Goal: Task Accomplishment & Management: Complete application form

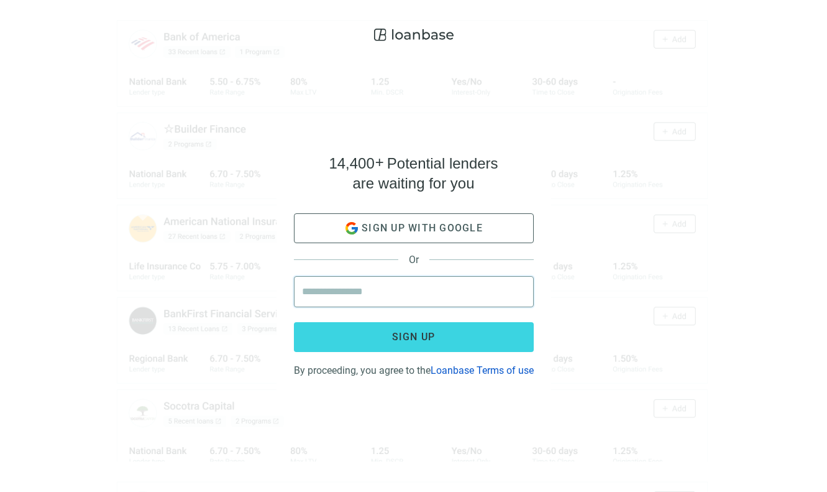
click at [381, 278] on input "email" at bounding box center [414, 292] width 224 height 30
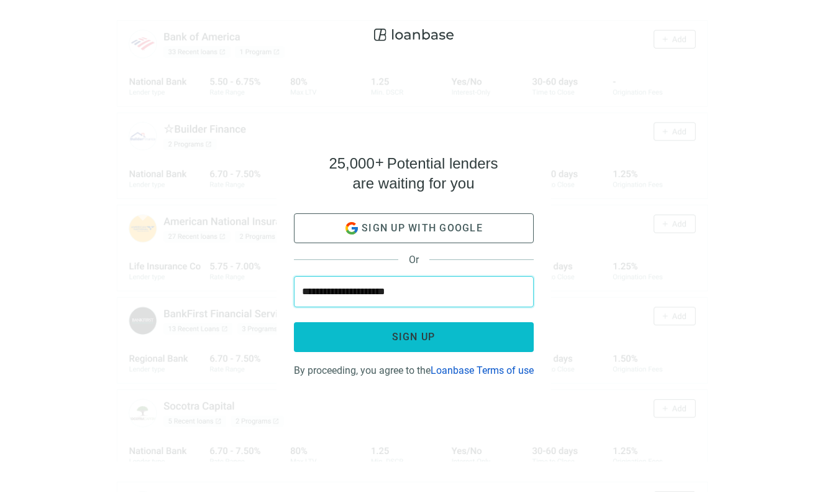
type input "**********"
click at [403, 332] on span "Sign up" at bounding box center [414, 337] width 44 height 12
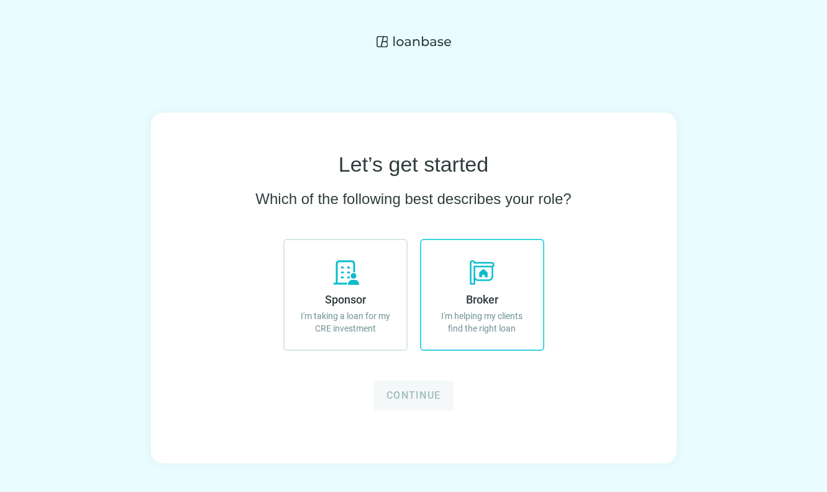
click at [490, 274] on icon at bounding box center [482, 272] width 30 height 30
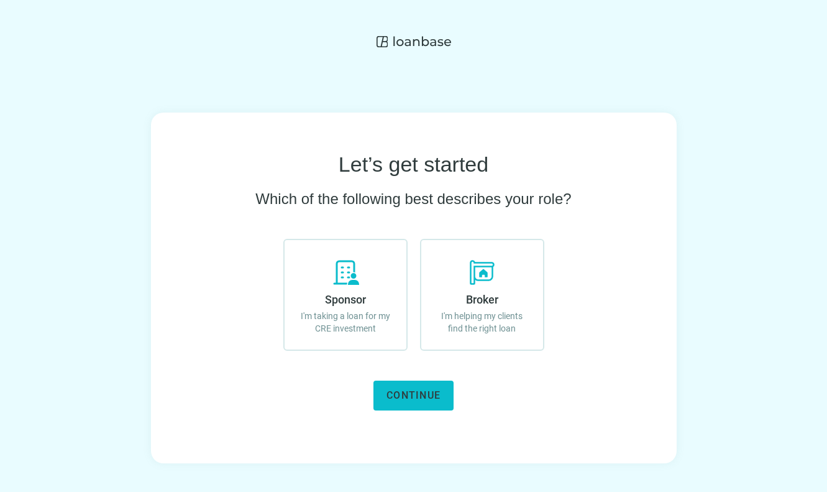
click at [423, 396] on span "Continue" at bounding box center [414, 395] width 54 height 12
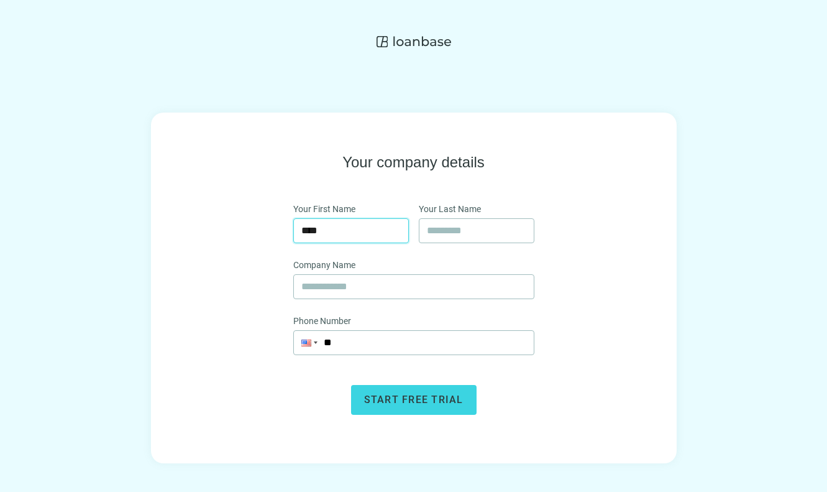
type input "****"
type input "***"
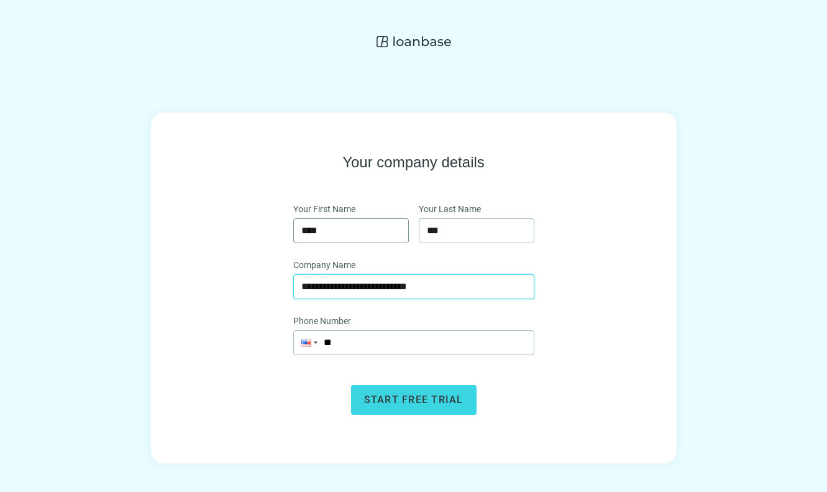
type input "**********"
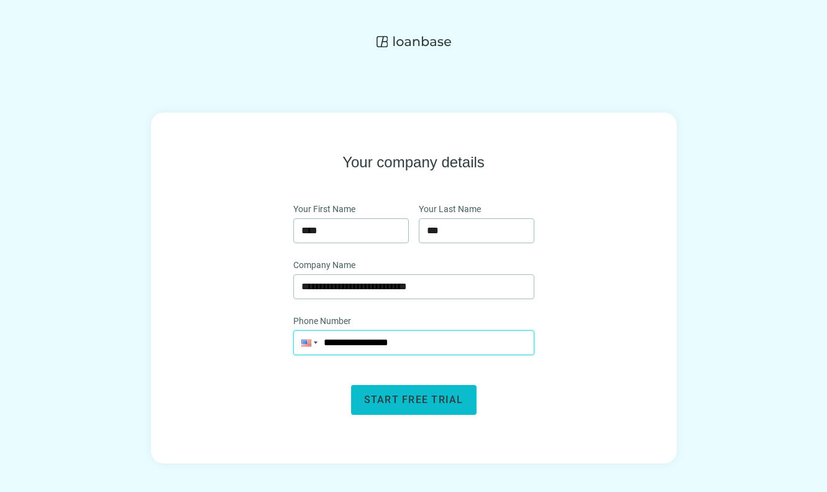
type input "**********"
click at [434, 393] on button "Start free trial" at bounding box center [414, 400] width 126 height 30
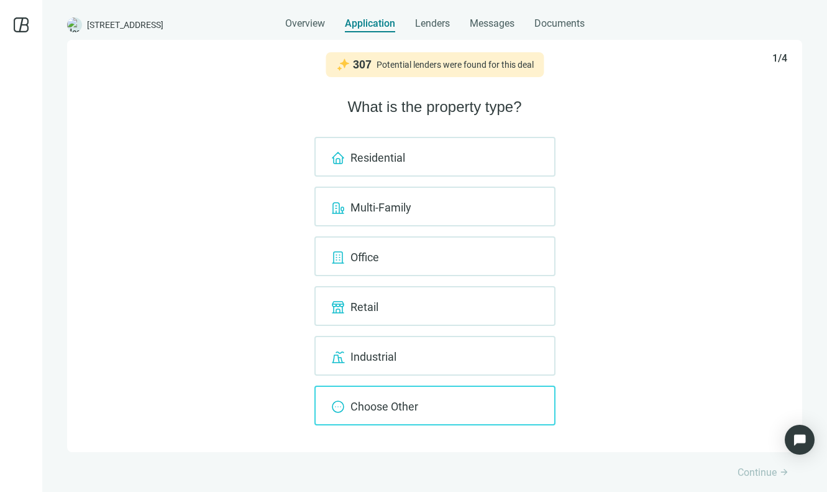
click at [448, 398] on div "Choose Other" at bounding box center [434, 405] width 241 height 40
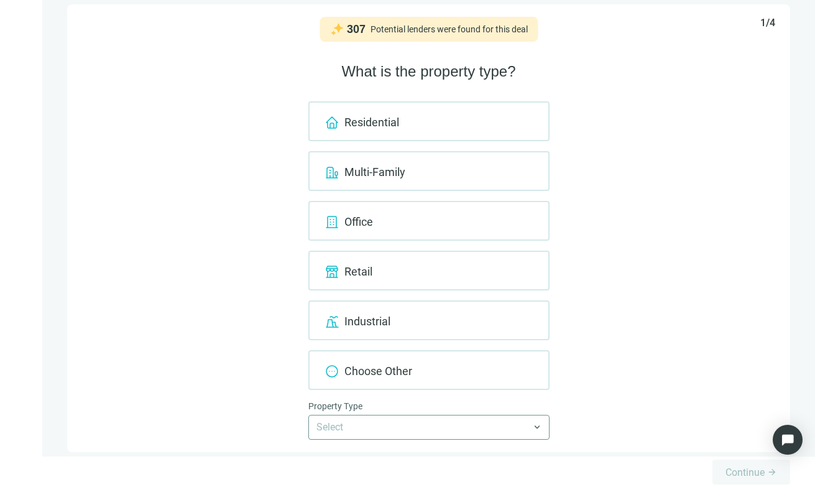
click at [494, 423] on input "search" at bounding box center [423, 427] width 214 height 24
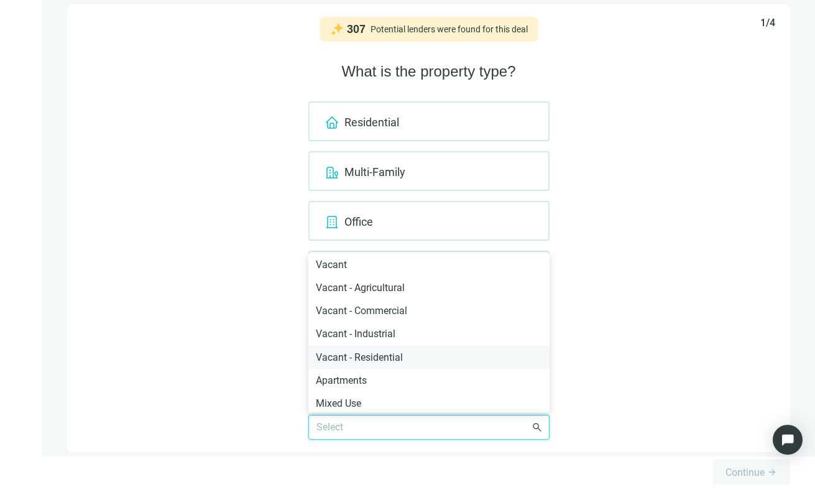
scroll to position [160, 0]
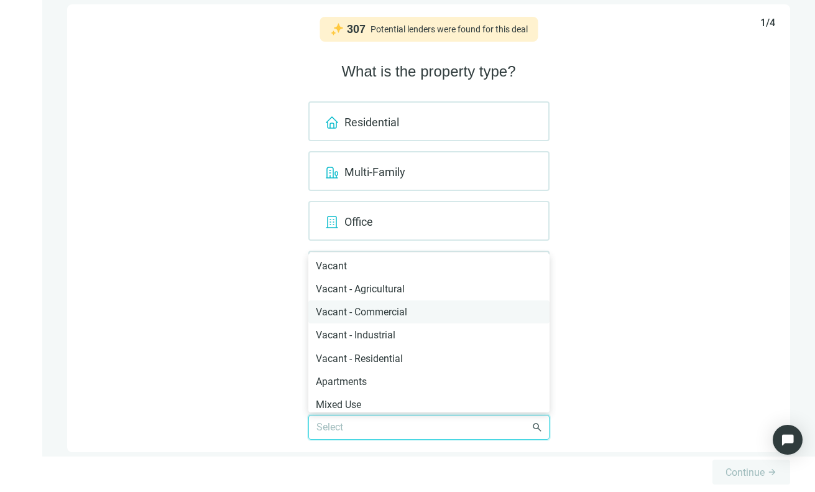
click at [433, 308] on div "Vacant - Commercial" at bounding box center [429, 312] width 226 height 16
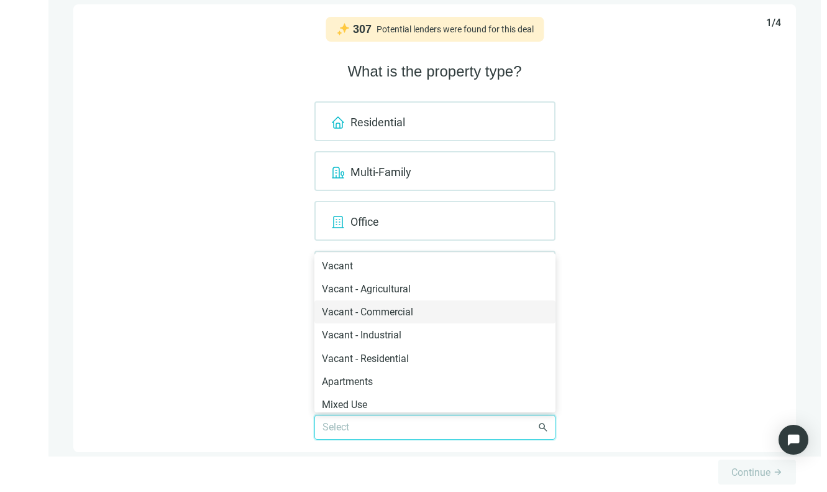
scroll to position [0, 0]
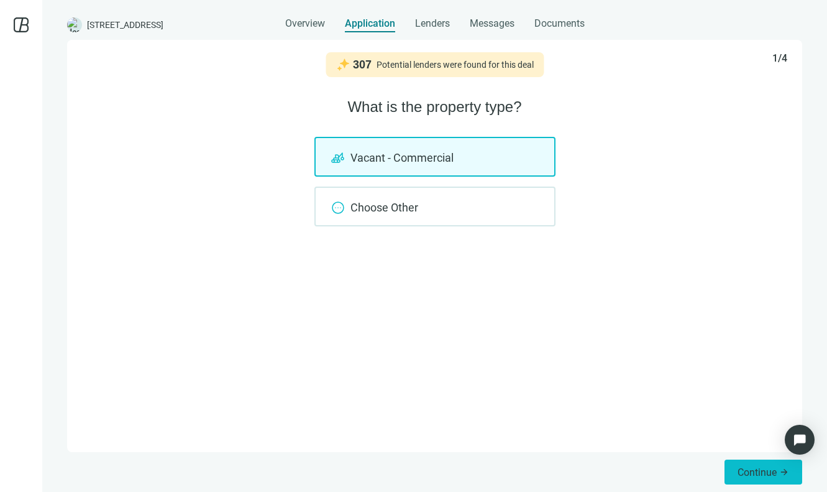
click at [746, 467] on span "Continue" at bounding box center [757, 472] width 39 height 12
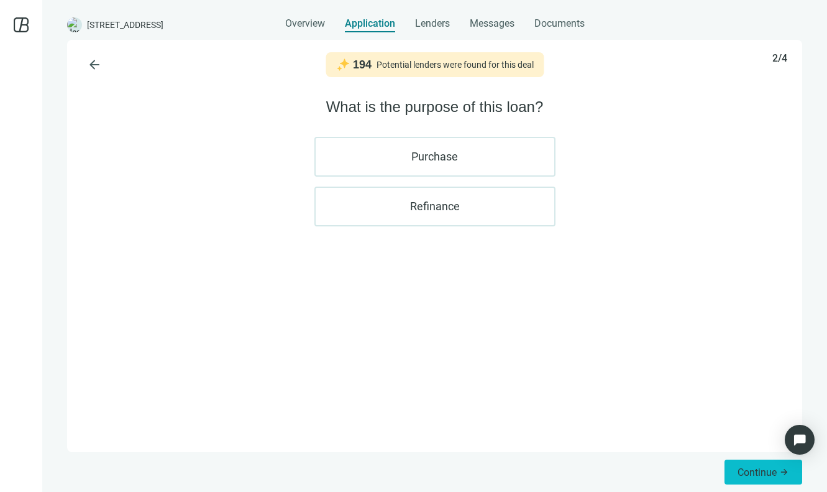
click at [744, 471] on span "Continue" at bounding box center [757, 472] width 39 height 12
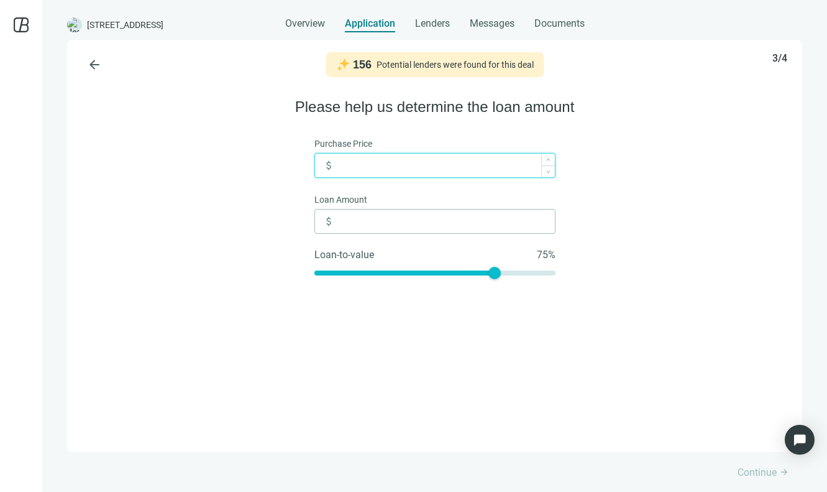
click at [492, 165] on input at bounding box center [446, 166] width 218 height 24
click at [101, 63] on span "arrow_back" at bounding box center [94, 64] width 15 height 15
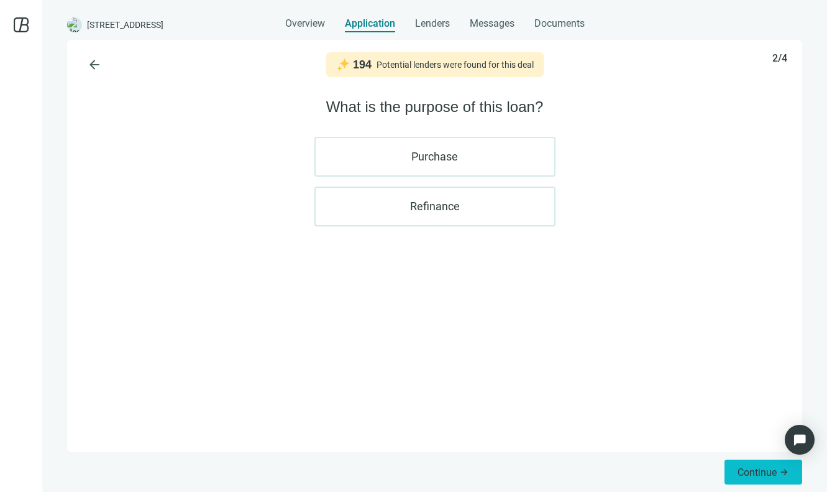
click at [761, 472] on span "Continue" at bounding box center [757, 472] width 39 height 12
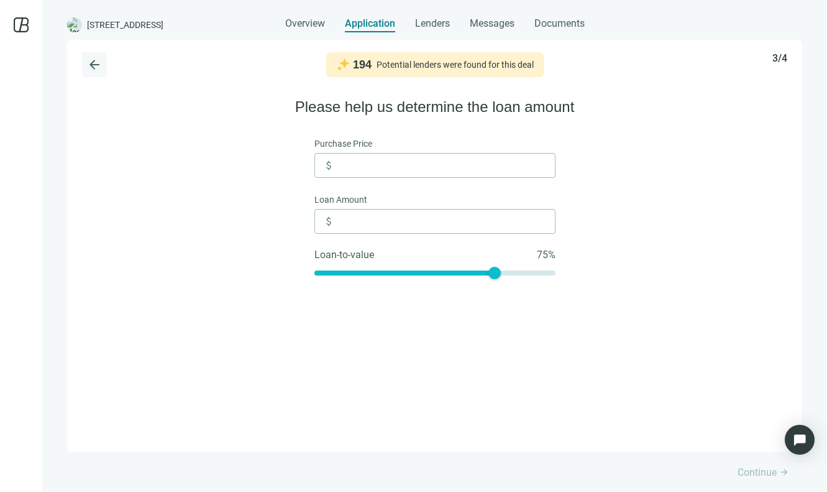
click at [93, 58] on span "arrow_back" at bounding box center [94, 64] width 15 height 15
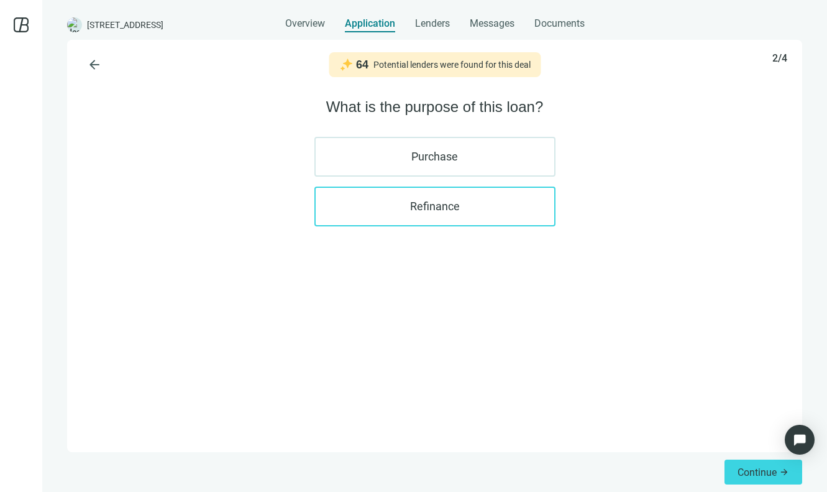
click at [425, 215] on label "Refinance" at bounding box center [434, 206] width 241 height 40
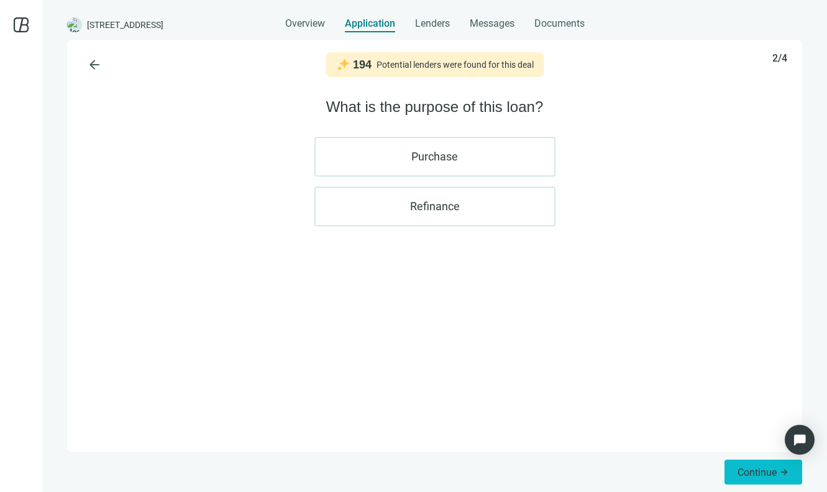
click at [758, 470] on span "Continue" at bounding box center [757, 472] width 39 height 12
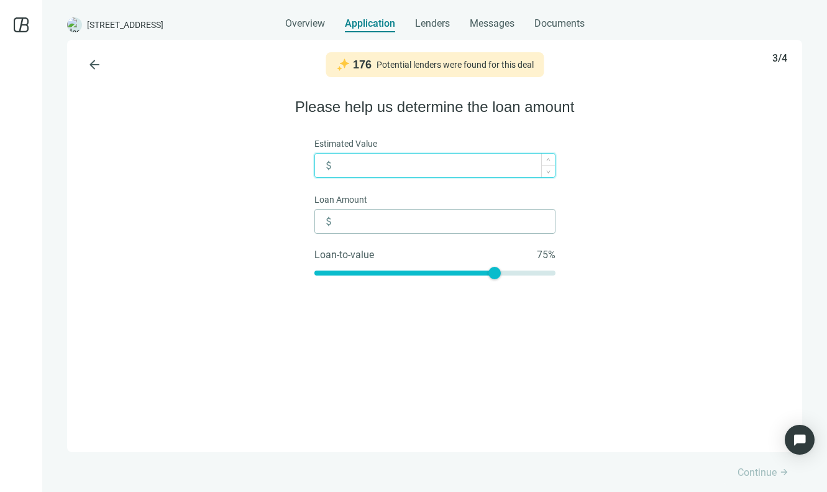
click at [451, 168] on input at bounding box center [446, 166] width 218 height 24
type input "*"
type input "**"
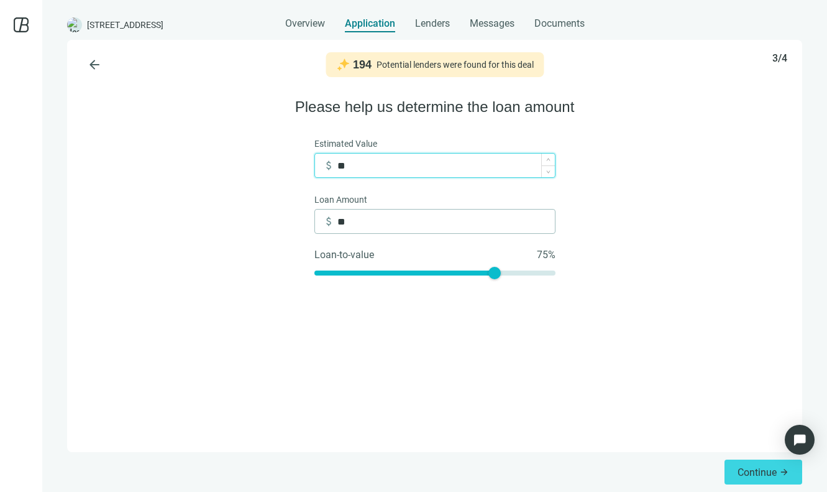
type input "***"
type input "*****"
type input "******"
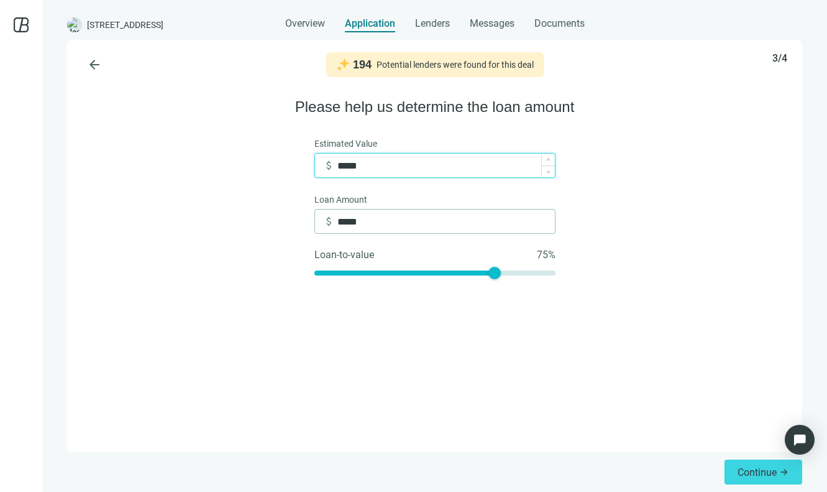
type input "******"
type input "*******"
type input "*********"
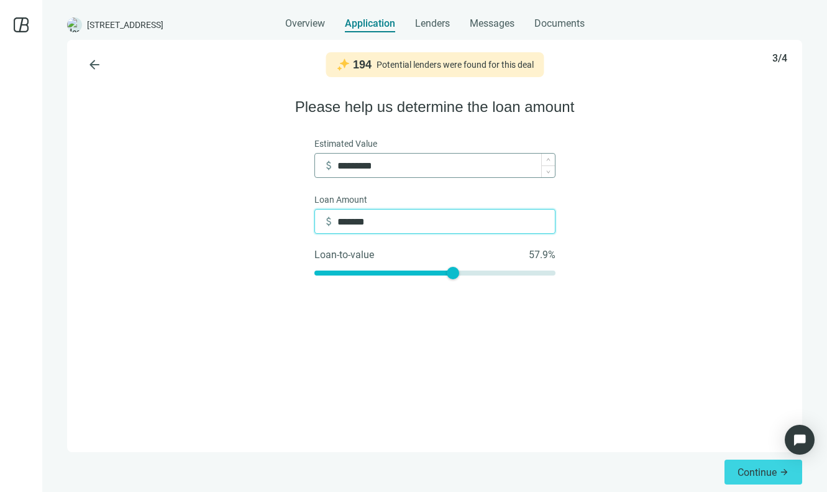
type input "*********"
click at [687, 315] on div "arrow_back 194 Potential lenders were found for this deal 3/4 Please help us de…" at bounding box center [434, 246] width 735 height 412
click at [755, 477] on span "Continue" at bounding box center [757, 472] width 39 height 12
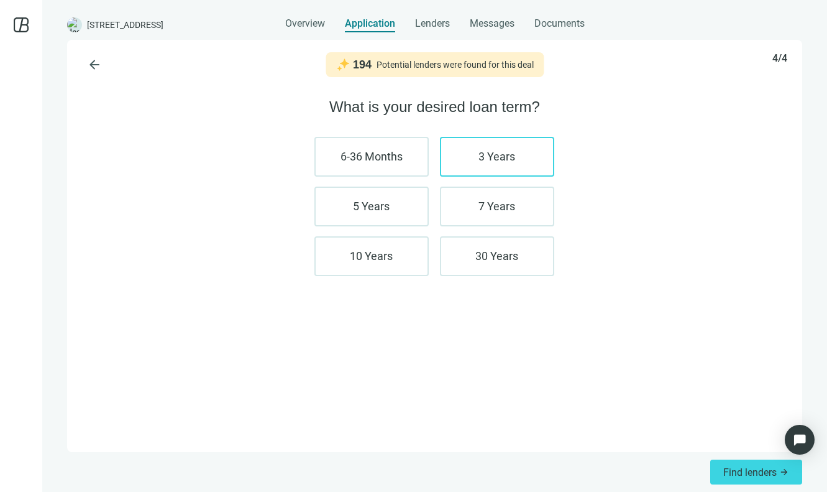
click at [459, 165] on label "3 Years" at bounding box center [497, 157] width 114 height 40
click at [530, 259] on label "30 Years" at bounding box center [497, 256] width 114 height 40
click at [747, 464] on button "Find lenders arrow_forward" at bounding box center [756, 471] width 92 height 25
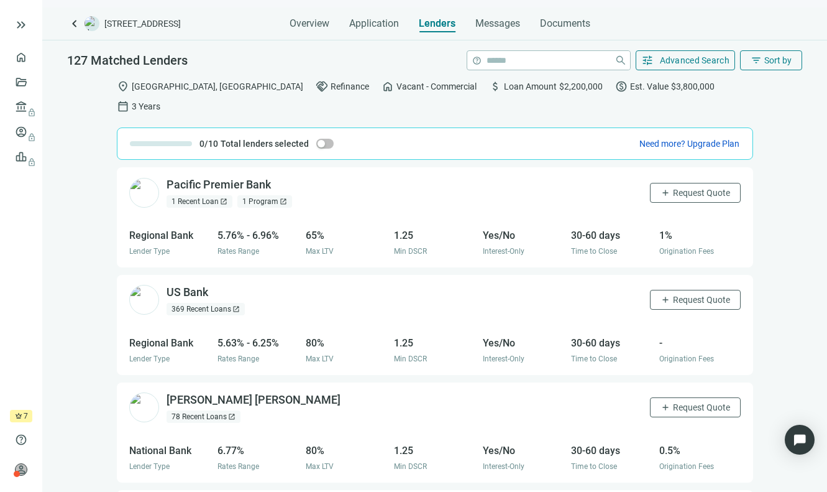
click at [283, 198] on span "open_in_new" at bounding box center [283, 201] width 7 height 7
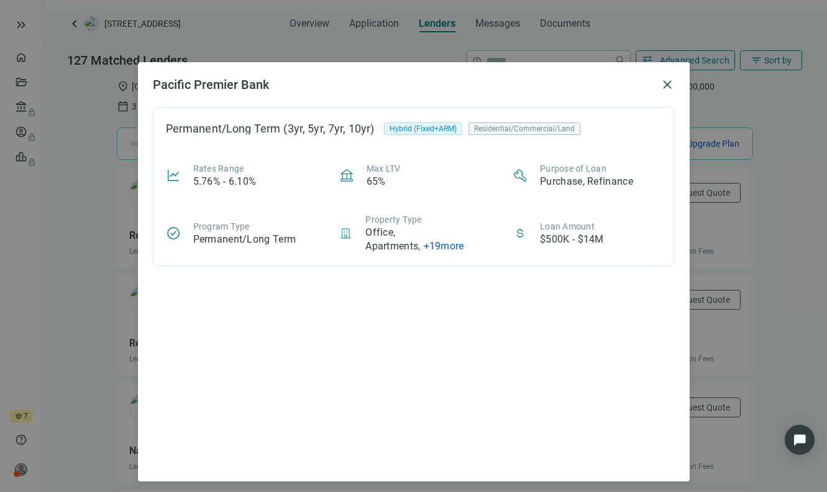
click at [443, 247] on span "+ 19 more" at bounding box center [444, 246] width 40 height 12
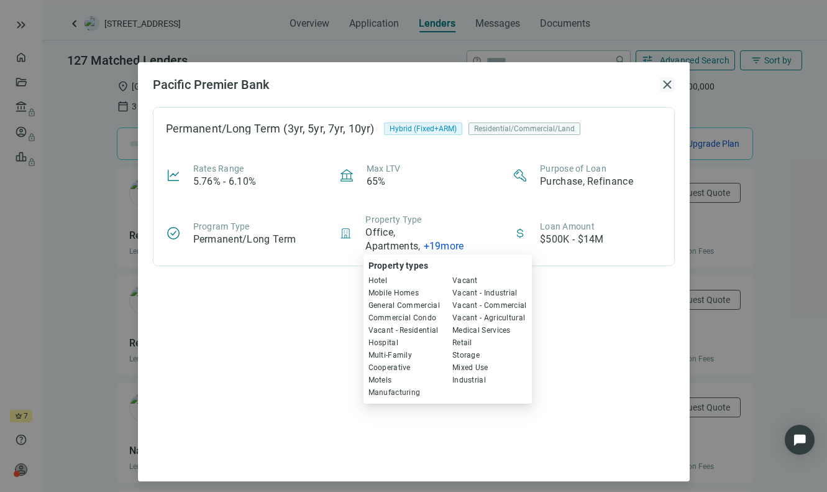
click at [663, 85] on span "close" at bounding box center [667, 84] width 15 height 15
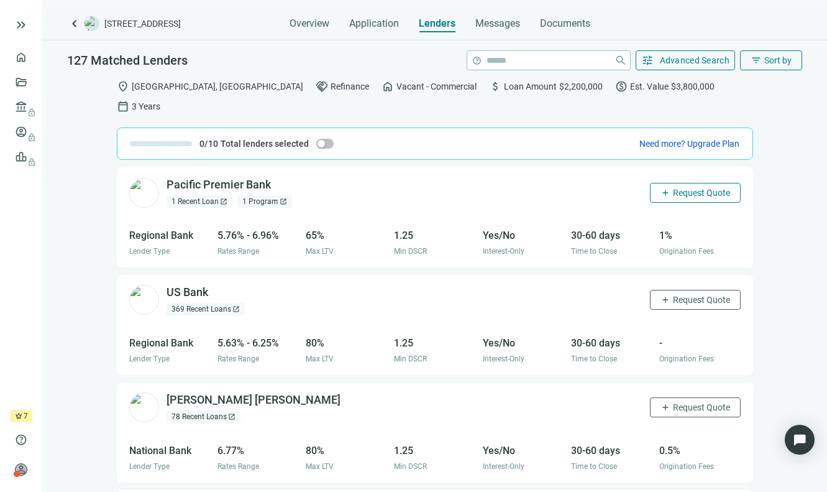
click at [692, 183] on button "add Request Quote" at bounding box center [695, 193] width 91 height 20
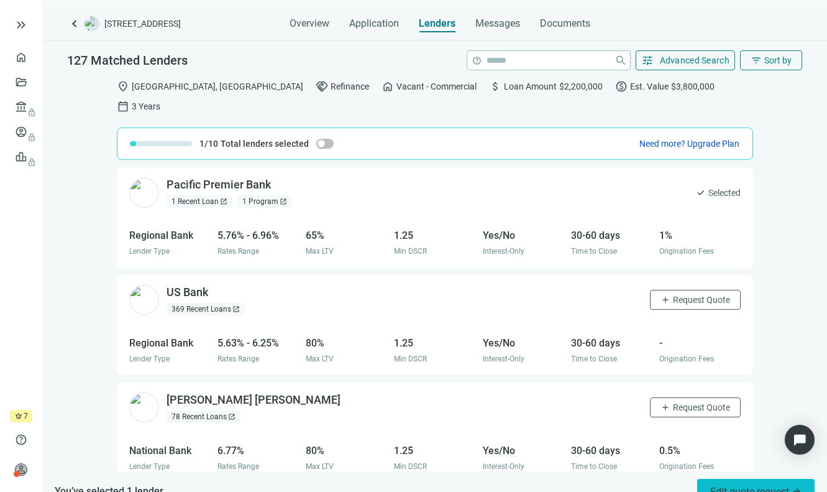
click at [740, 485] on span "Edit quote request arrow_forward" at bounding box center [755, 491] width 91 height 12
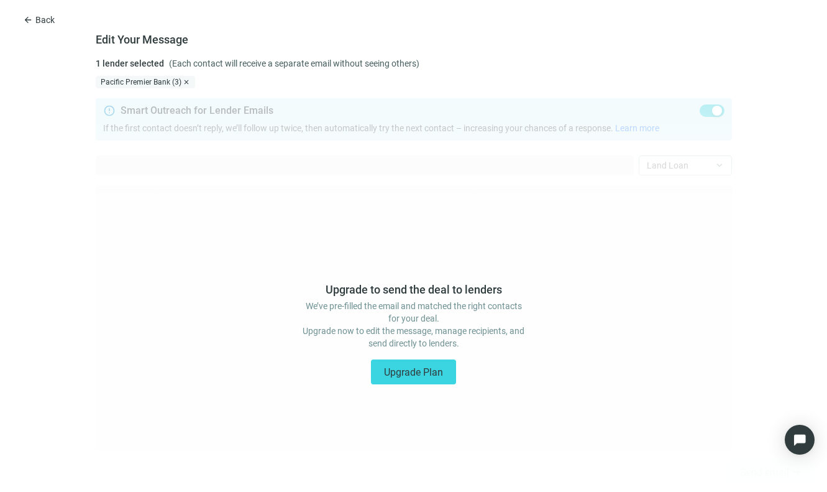
type textarea "**********"
click at [355, 192] on div "Upgrade to send the deal to lenders We’ve pre-filled the email and matched the …" at bounding box center [413, 289] width 827 height 403
click at [410, 375] on span "Upgrade Plan" at bounding box center [413, 372] width 59 height 12
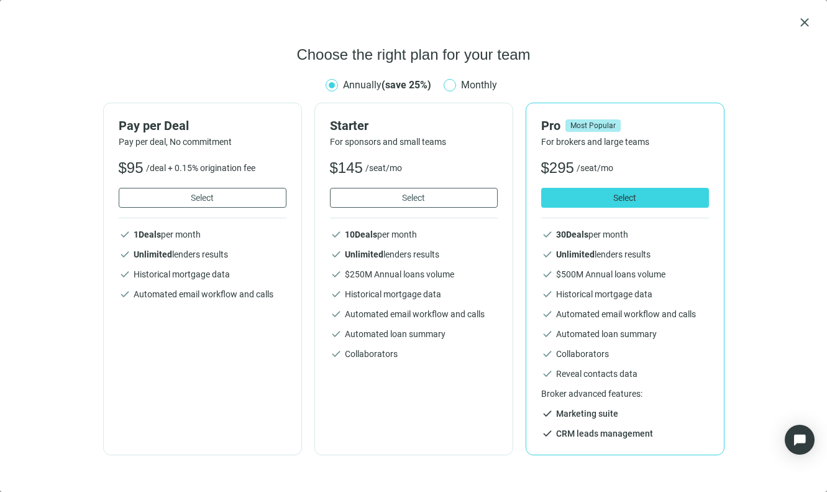
click at [452, 85] on span at bounding box center [450, 85] width 12 height 12
click at [354, 86] on span "Annually (save 25%)" at bounding box center [387, 85] width 88 height 12
click at [479, 83] on span "Monthly" at bounding box center [479, 85] width 46 height 16
click at [801, 26] on span "close" at bounding box center [804, 22] width 15 height 15
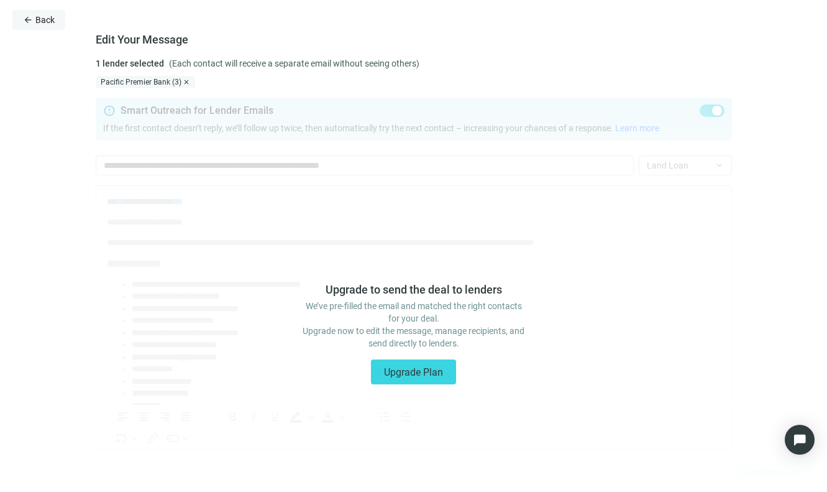
click at [49, 19] on span "Back" at bounding box center [44, 20] width 19 height 10
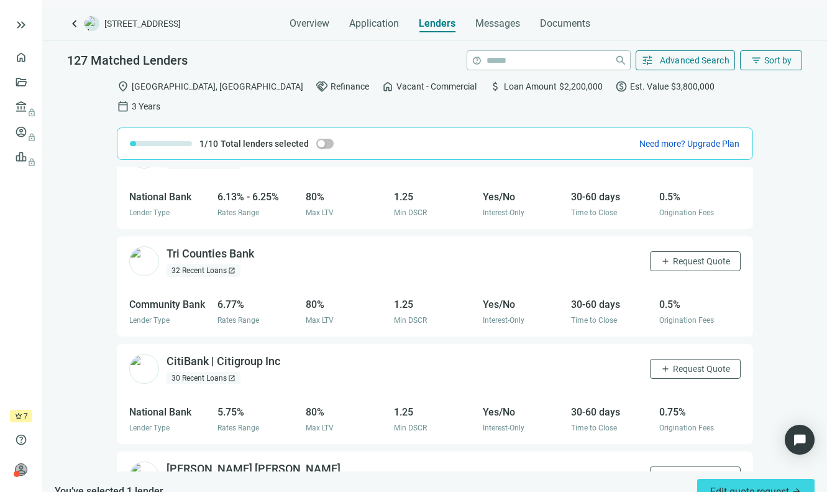
scroll to position [798, 0]
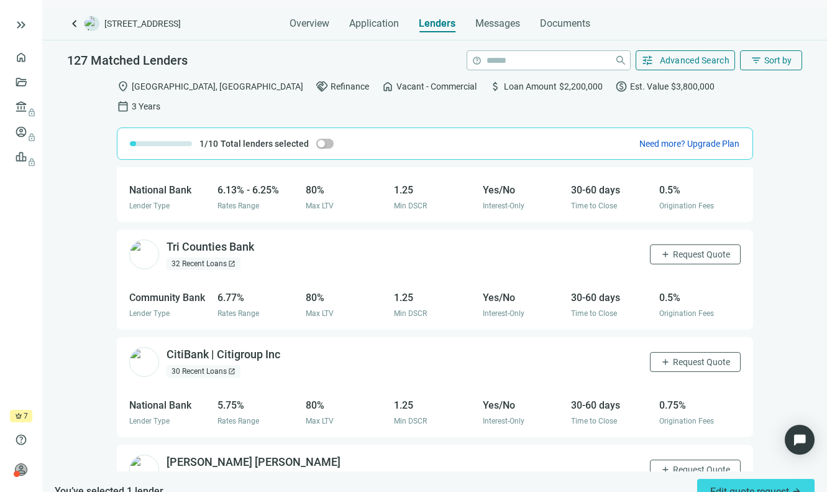
click at [227, 257] on div "32 Recent Loans open_in_new" at bounding box center [204, 263] width 74 height 12
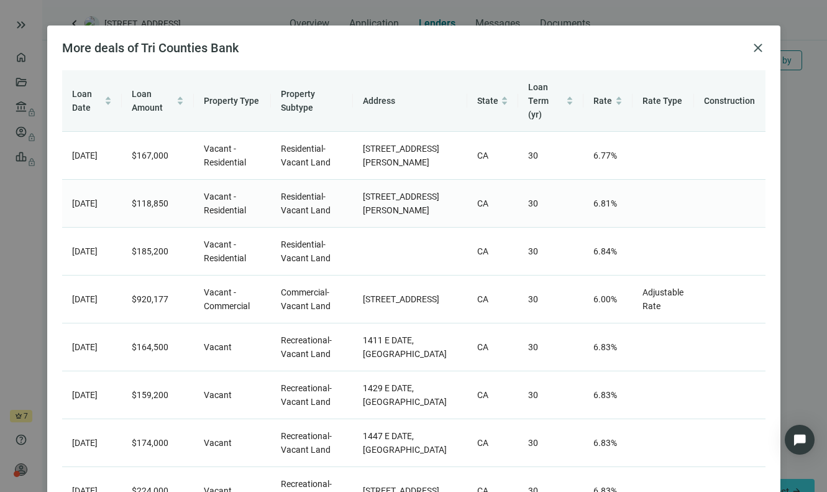
scroll to position [42, 0]
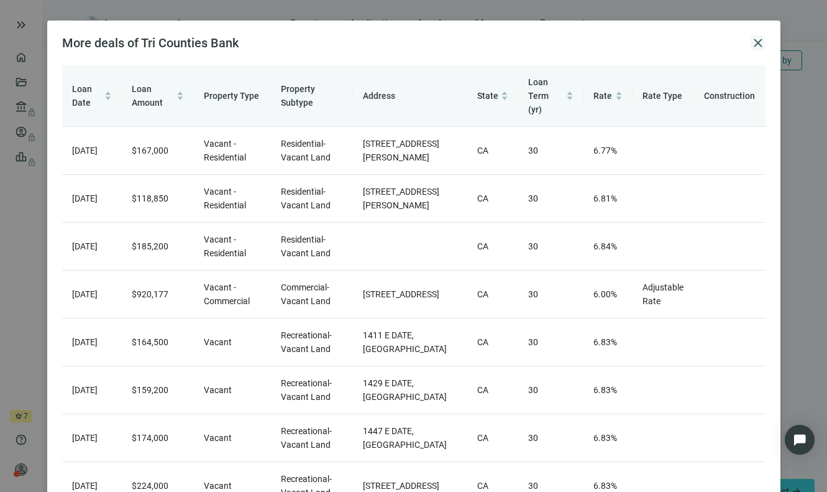
click at [751, 44] on span "close" at bounding box center [758, 42] width 15 height 15
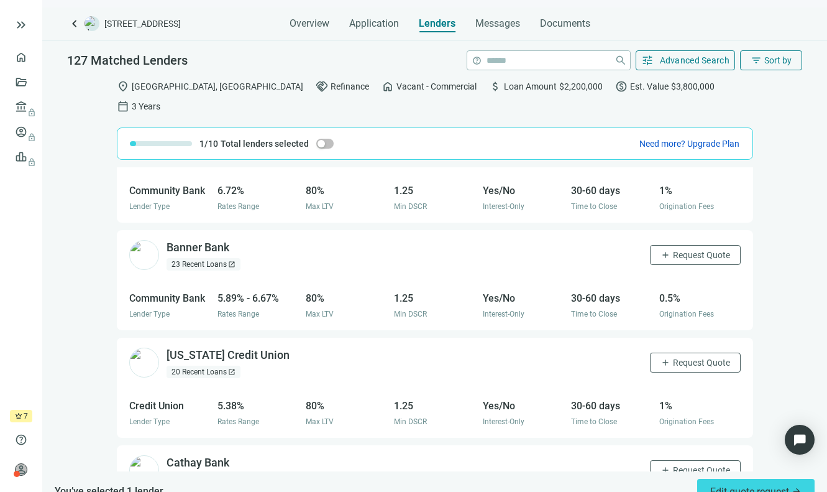
scroll to position [1229, 0]
click at [214, 257] on div "23 Recent Loans open_in_new" at bounding box center [204, 263] width 74 height 12
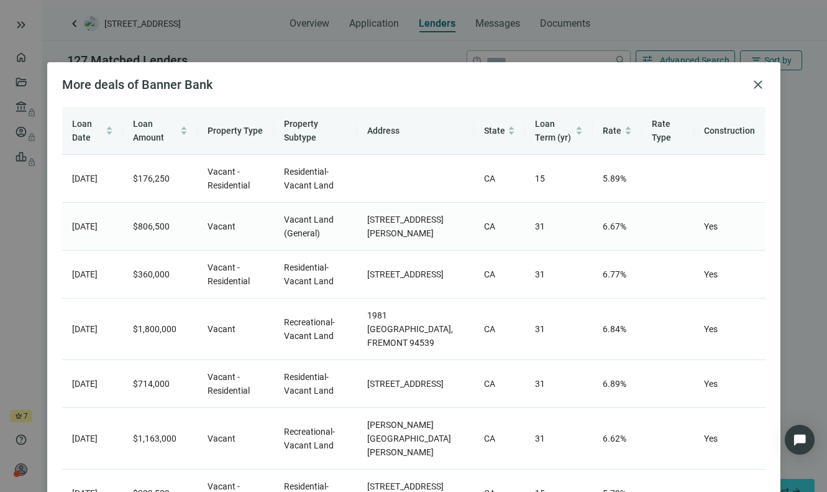
scroll to position [0, 0]
click at [756, 85] on span "close" at bounding box center [758, 84] width 15 height 15
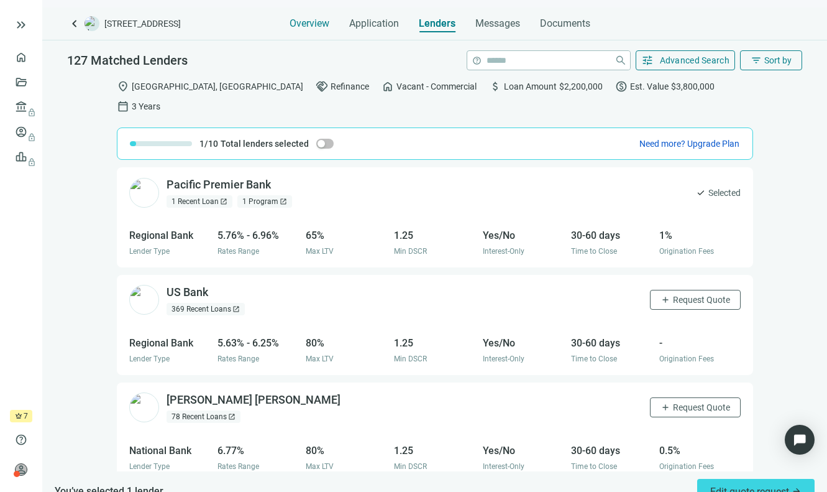
click at [306, 25] on span "Overview" at bounding box center [310, 23] width 40 height 12
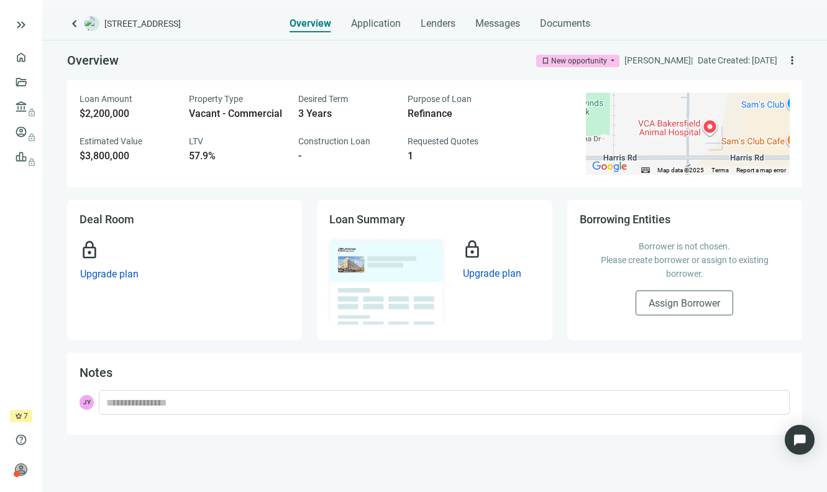
click at [562, 111] on div "Loan Amount $2,200,000 Property Type Vacant - Commercial Desired Term 3 Years P…" at bounding box center [326, 128] width 492 height 70
click at [487, 106] on div "Purpose of Loan Refinance" at bounding box center [455, 106] width 94 height 27
click at [598, 60] on div "New opportunity" at bounding box center [579, 61] width 56 height 12
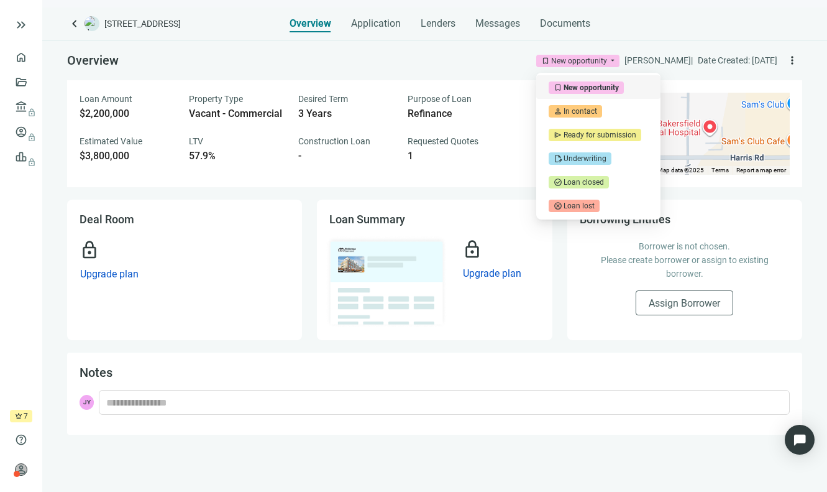
click at [598, 60] on div "New opportunity" at bounding box center [579, 61] width 56 height 12
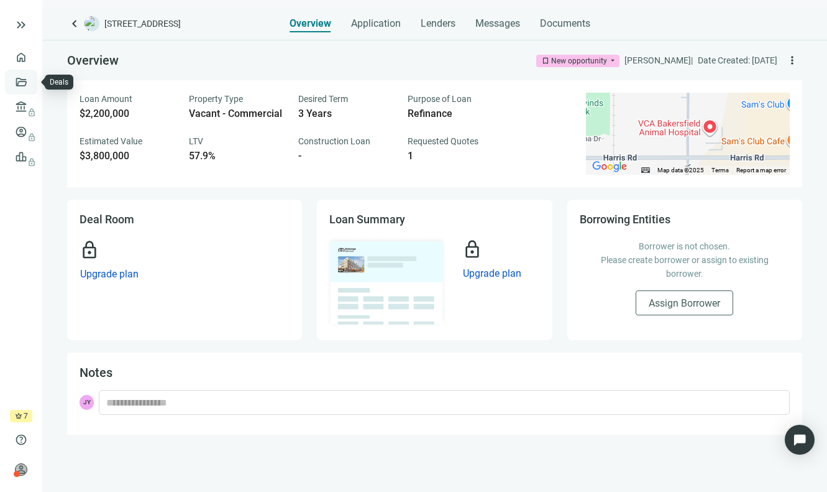
click at [31, 87] on link "Deals" at bounding box center [42, 82] width 22 height 10
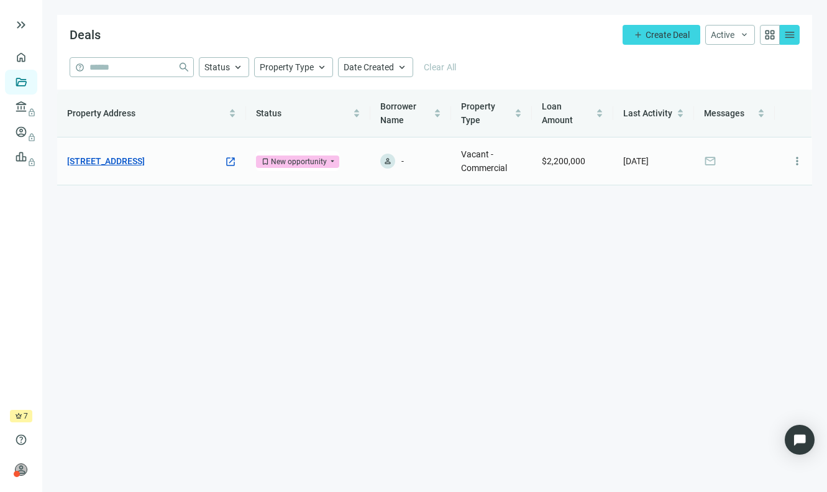
click at [145, 163] on link "5600 Young St, Bakersfield, CA 93311" at bounding box center [106, 161] width 78 height 14
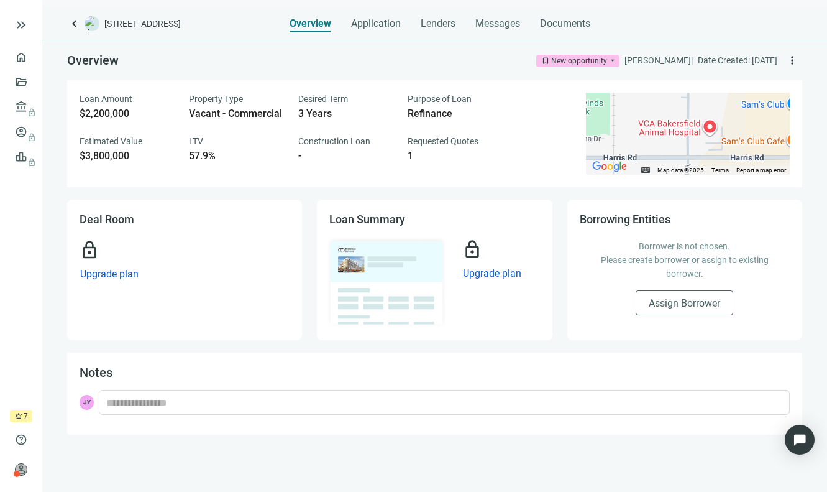
click at [459, 24] on div "Overview Application Lenders Messages Documents" at bounding box center [440, 19] width 301 height 25
click at [451, 24] on span "Lenders" at bounding box center [438, 23] width 35 height 12
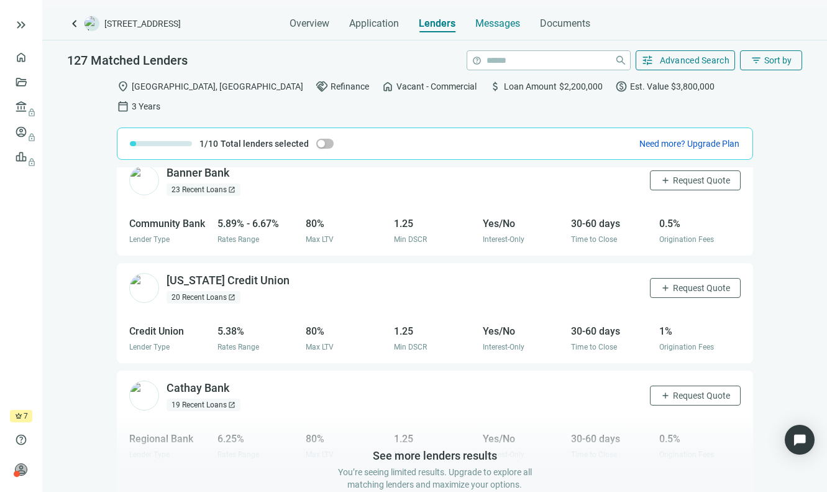
click at [506, 27] on span "Messages" at bounding box center [497, 23] width 45 height 12
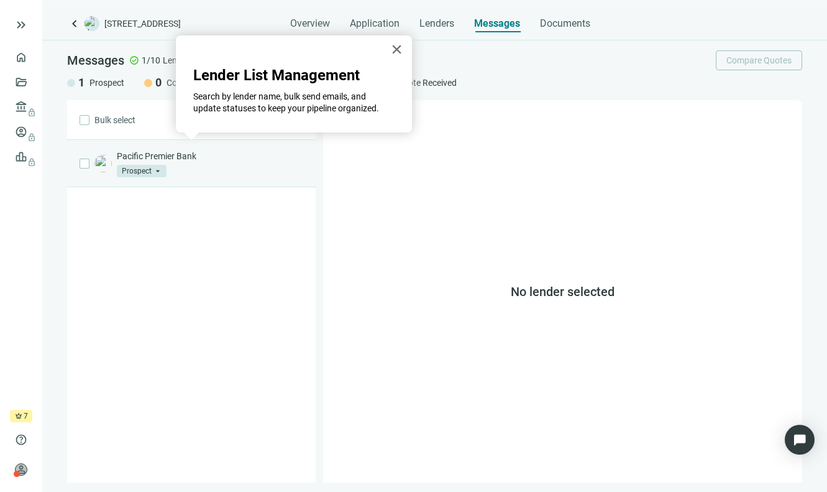
click at [232, 166] on div "Pacific Premier Bank Prospect arrow_drop_down" at bounding box center [210, 163] width 186 height 27
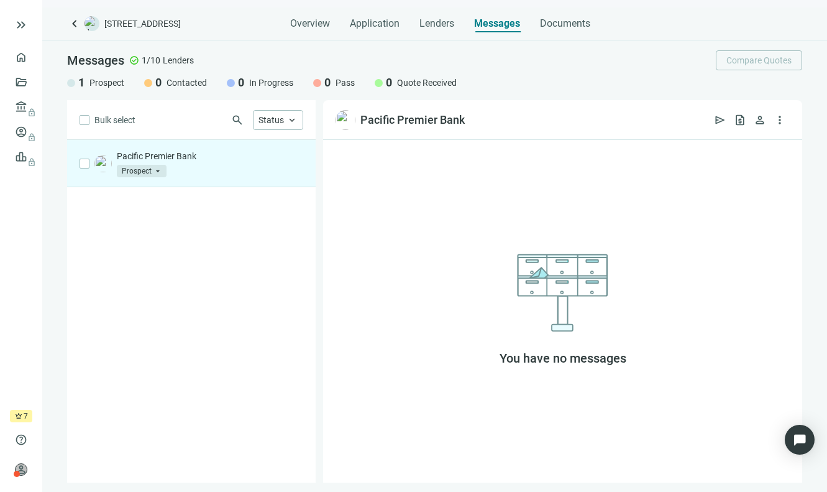
click at [156, 168] on span "Prospect" at bounding box center [142, 171] width 50 height 12
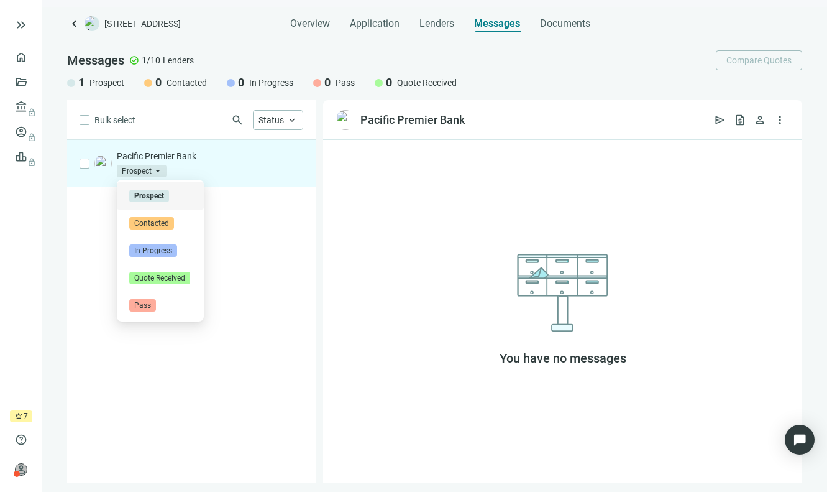
click at [167, 158] on p "Pacific Premier Bank" at bounding box center [210, 156] width 186 height 12
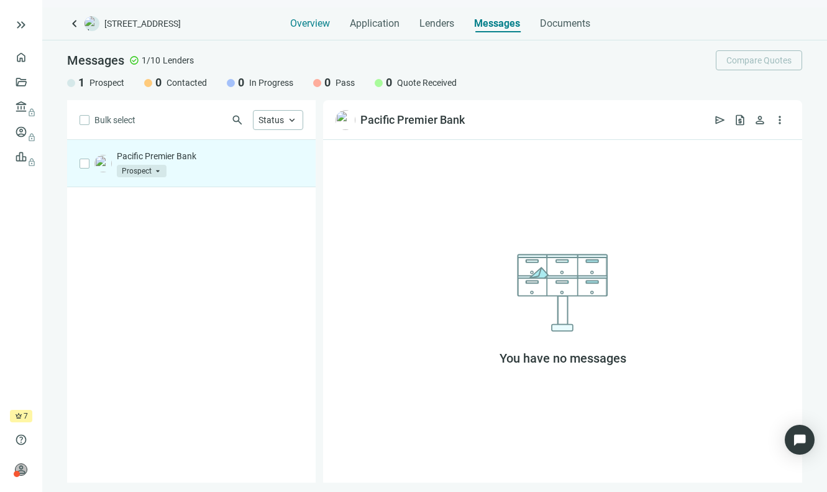
click at [311, 27] on span "Overview" at bounding box center [310, 23] width 40 height 12
